Goal: Find specific fact

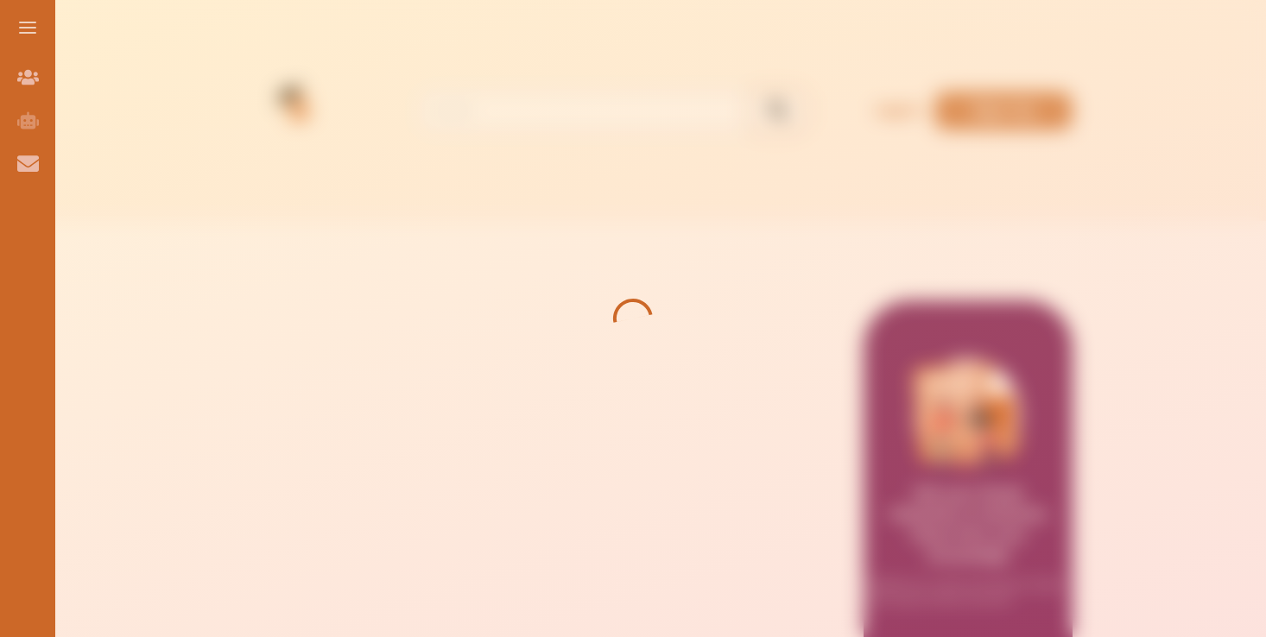
click at [611, 250] on div at bounding box center [633, 318] width 1266 height 637
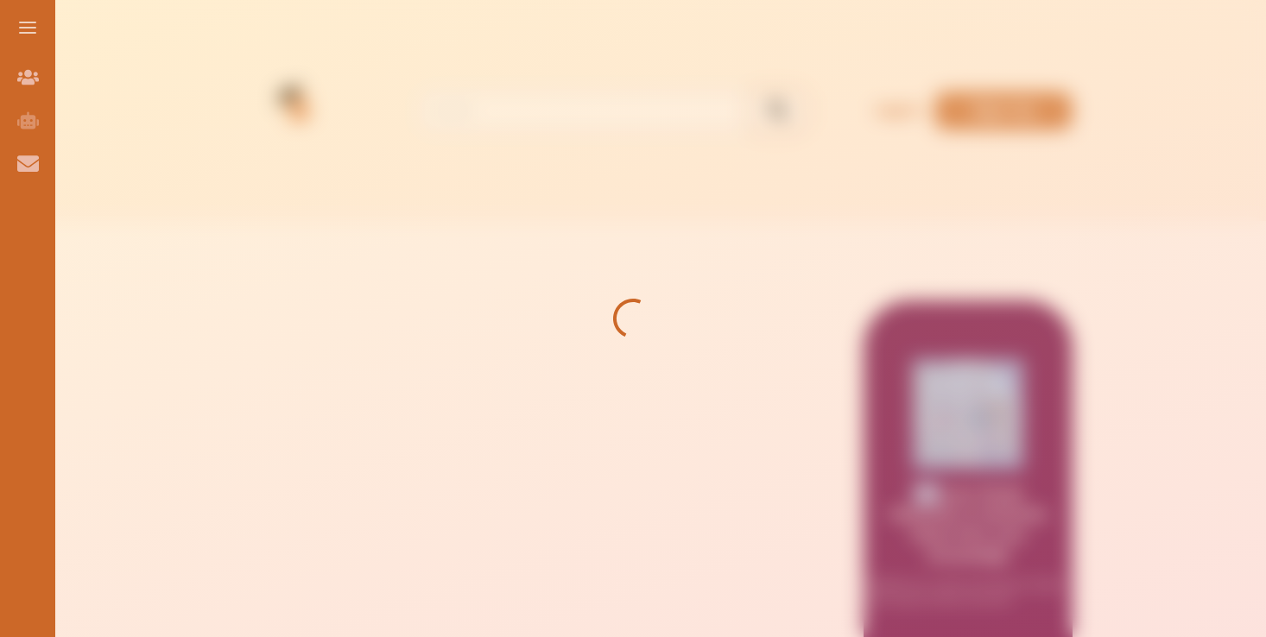
click at [611, 250] on div at bounding box center [633, 318] width 1266 height 637
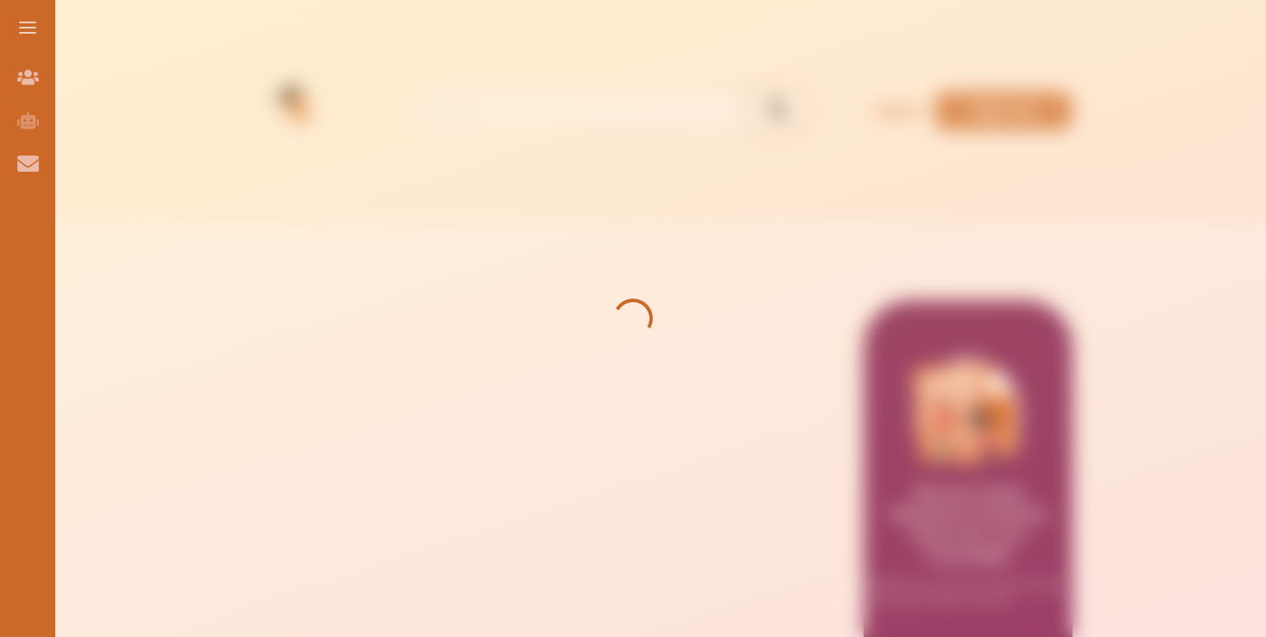
click at [611, 250] on div at bounding box center [633, 318] width 1266 height 637
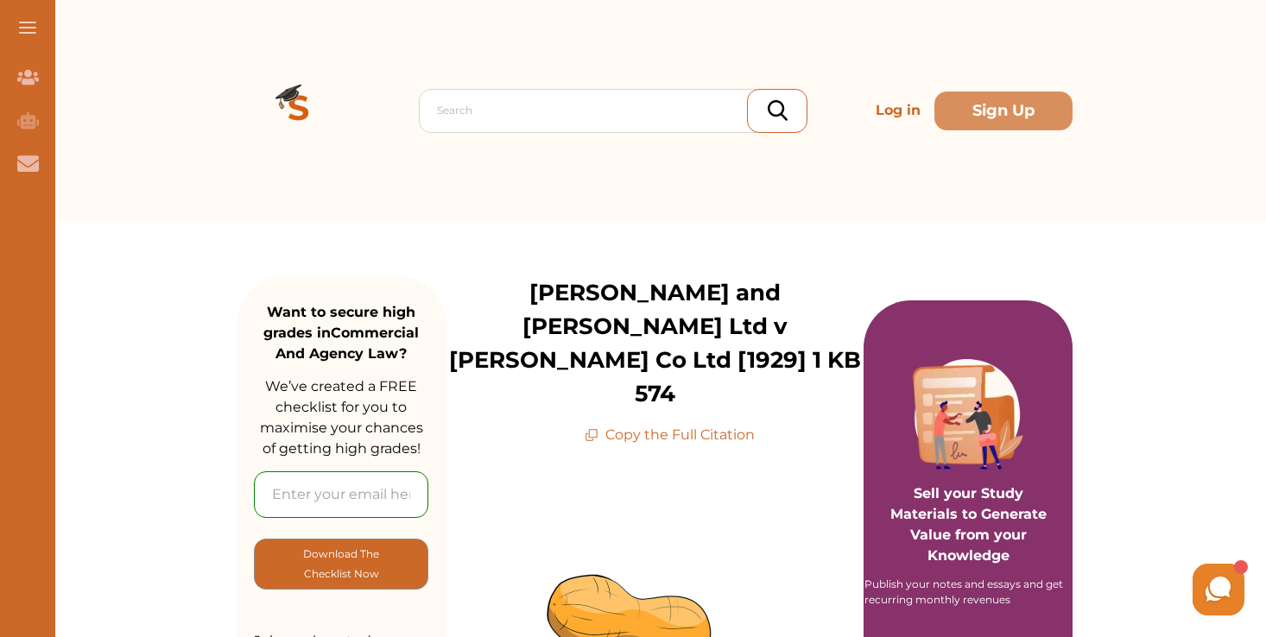
click at [719, 326] on p "[PERSON_NAME] and [PERSON_NAME] Ltd v [PERSON_NAME] Co Ltd [1929] 1 KB 574" at bounding box center [655, 343] width 418 height 135
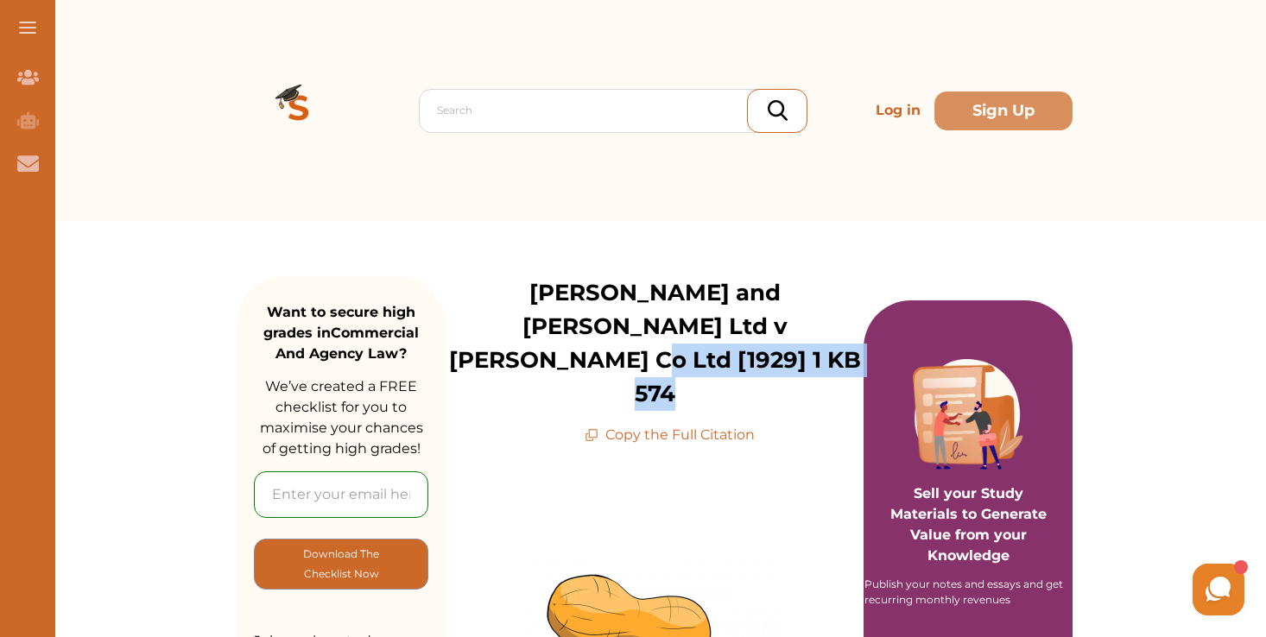
drag, startPoint x: 719, startPoint y: 326, endPoint x: 696, endPoint y: 363, distance: 43.8
click at [696, 363] on p "[PERSON_NAME] and [PERSON_NAME] Ltd v [PERSON_NAME] Co Ltd [1929] 1 KB 574" at bounding box center [655, 343] width 418 height 135
copy p "[1929] 1 KB 574"
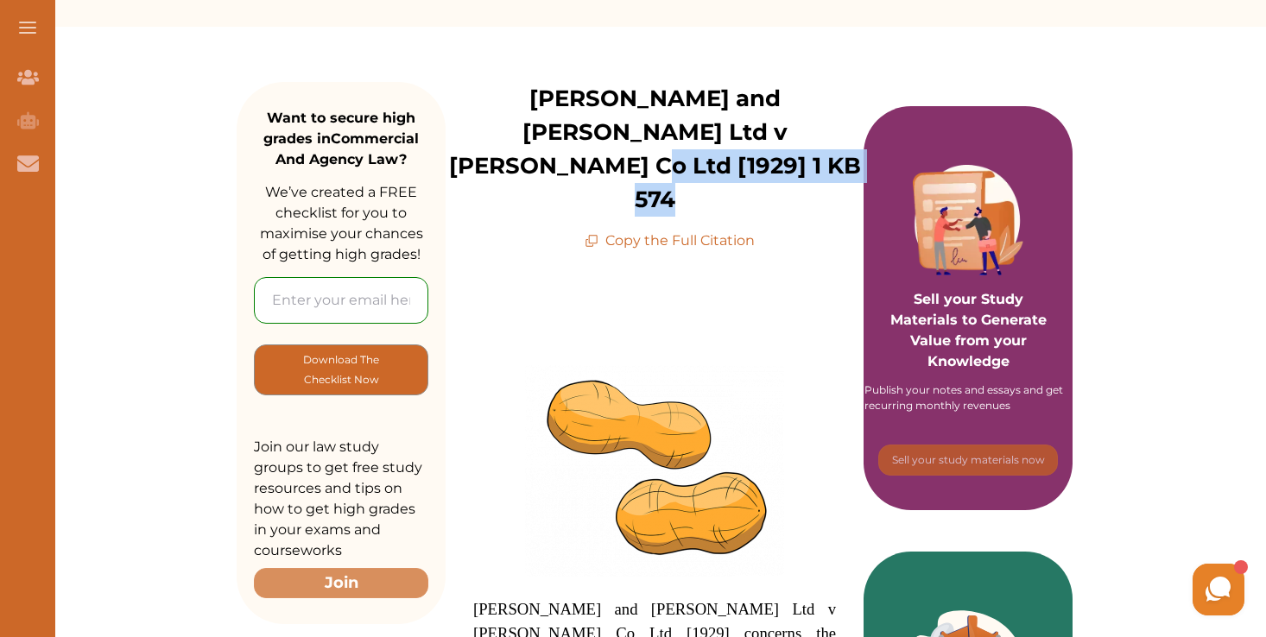
scroll to position [189, 0]
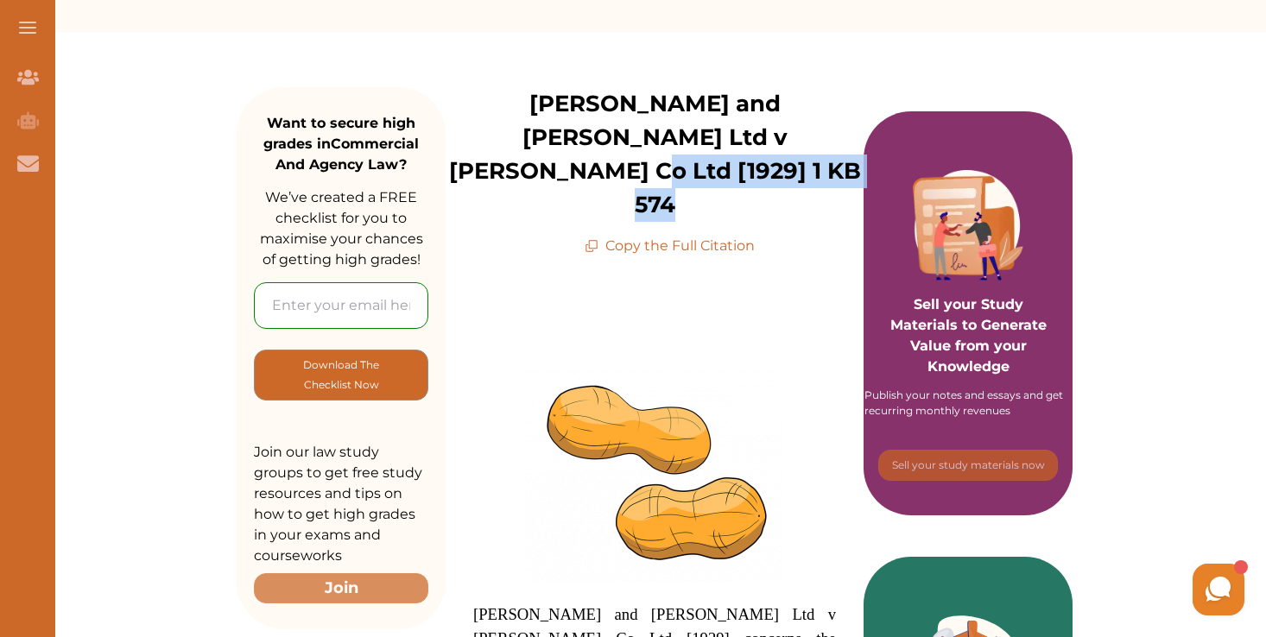
copy p "[1929] 1 KB 574"
